Goal: Task Accomplishment & Management: Manage account settings

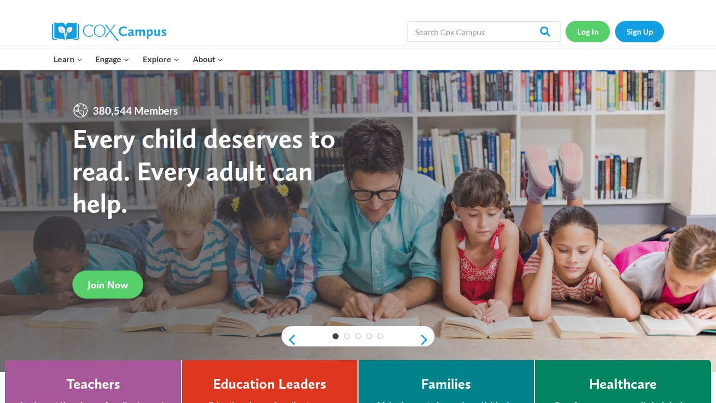
click at [584, 30] on link "Log In" at bounding box center [587, 31] width 44 height 21
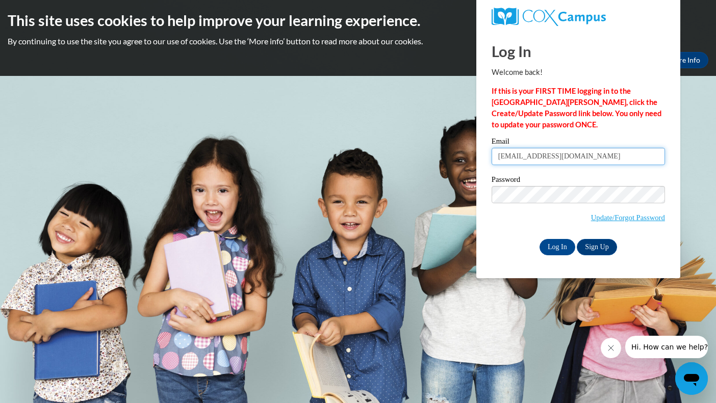
type input "jjulian@gracesystem.org"
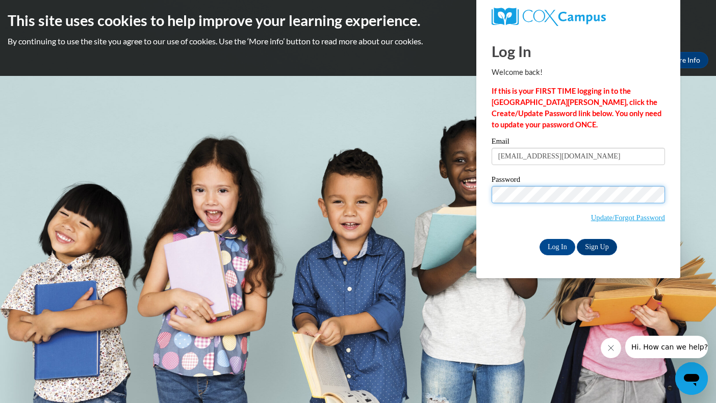
click at [556, 245] on input "Log In" at bounding box center [557, 247] width 36 height 16
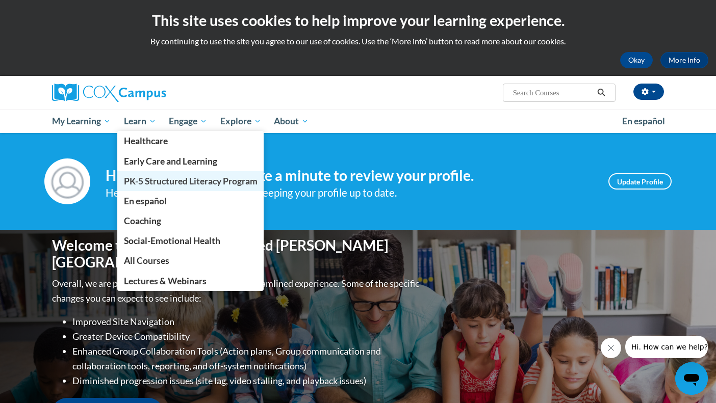
click at [172, 182] on span "PK-5 Structured Literacy Program" at bounding box center [191, 181] width 134 height 11
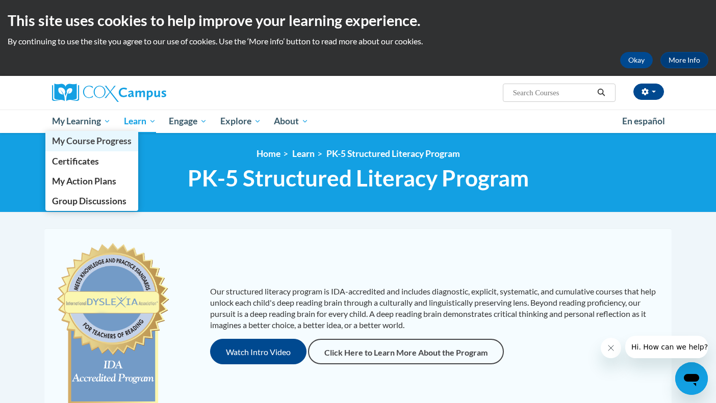
click at [74, 137] on span "My Course Progress" at bounding box center [92, 141] width 80 height 11
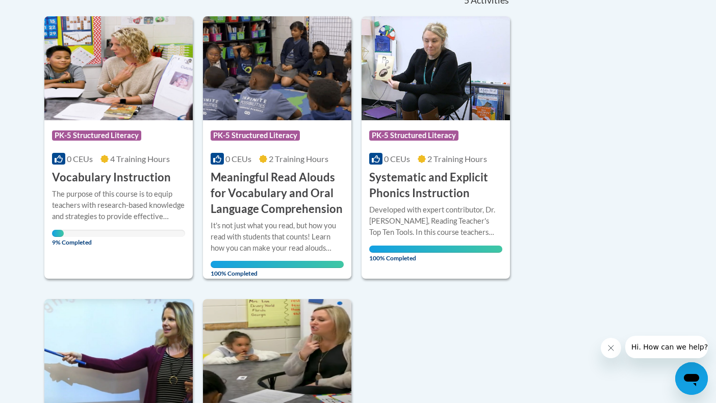
scroll to position [245, 0]
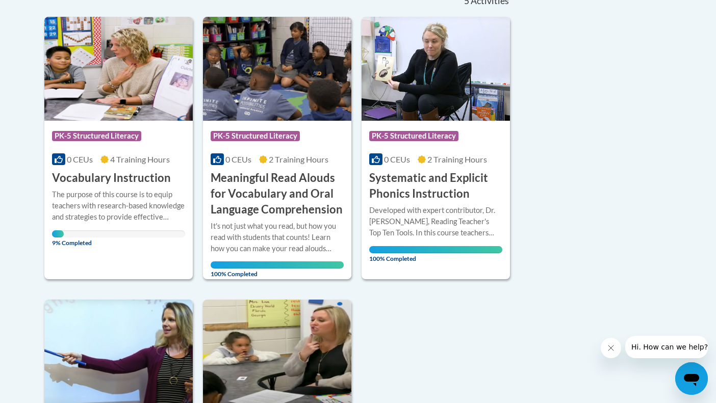
click at [92, 135] on span "PK-5 Structured Literacy" at bounding box center [96, 136] width 89 height 10
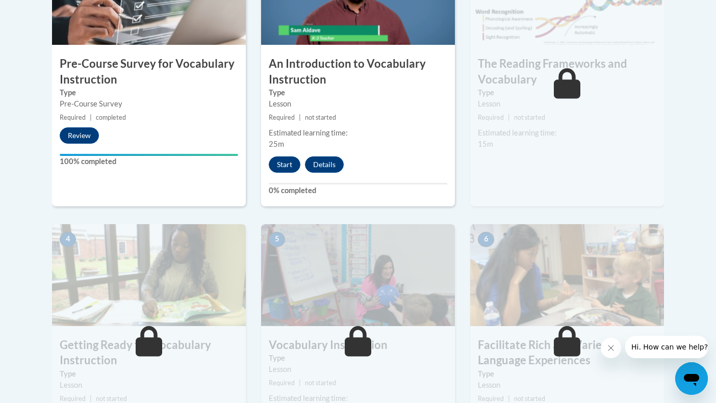
scroll to position [401, 0]
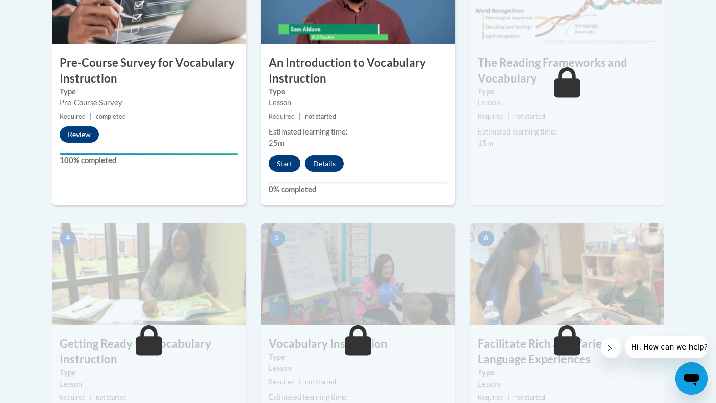
click at [281, 159] on button "Start" at bounding box center [285, 163] width 32 height 16
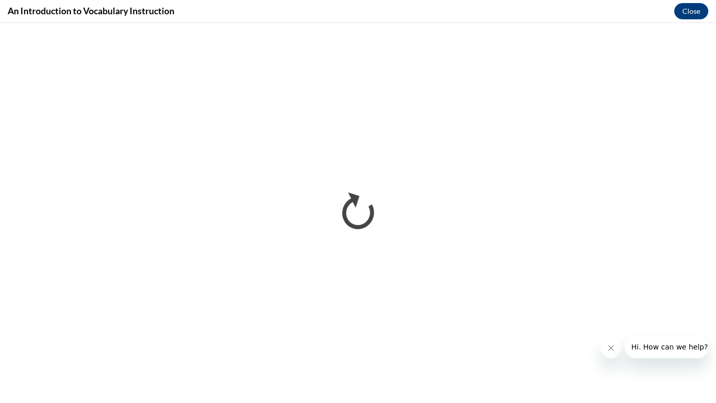
scroll to position [0, 0]
